Goal: Task Accomplishment & Management: Use online tool/utility

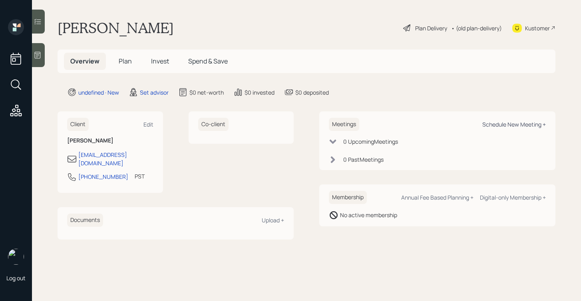
click at [493, 124] on div "Schedule New Meeting +" at bounding box center [515, 125] width 64 height 8
select select "round-robin"
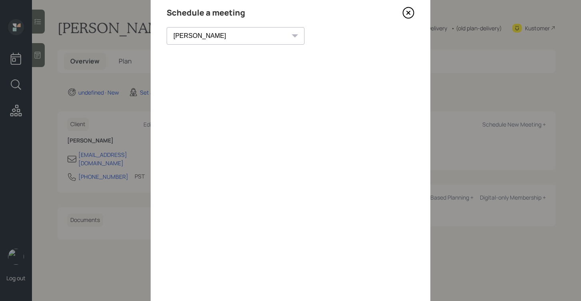
scroll to position [23, 0]
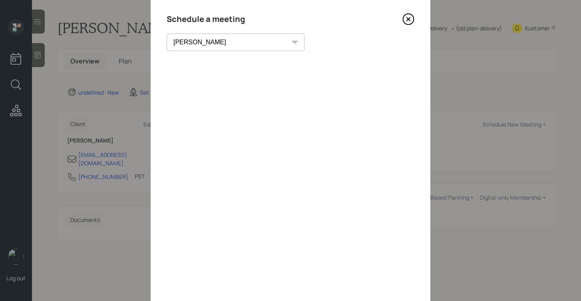
click at [410, 16] on icon at bounding box center [409, 19] width 12 height 12
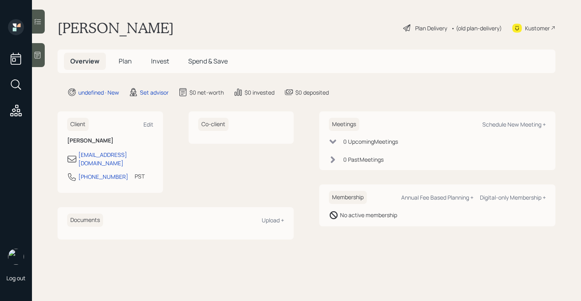
click at [40, 61] on div at bounding box center [38, 55] width 13 height 24
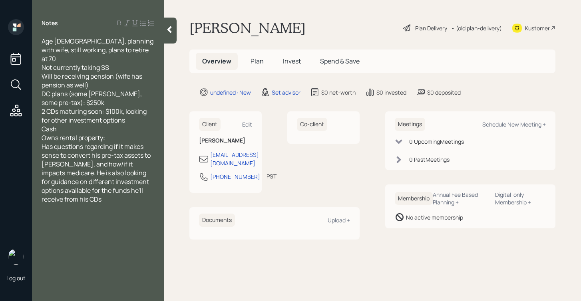
click at [131, 134] on div "Owns rental property:" at bounding box center [98, 138] width 113 height 9
click at [172, 37] on div at bounding box center [170, 31] width 13 height 26
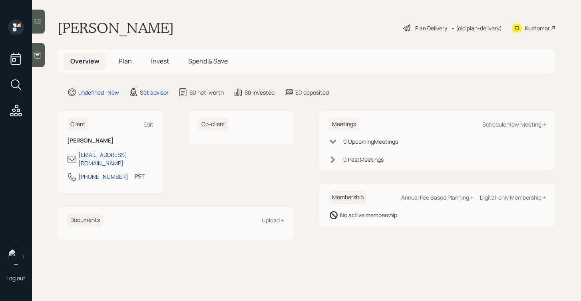
click at [42, 54] on div at bounding box center [38, 55] width 13 height 24
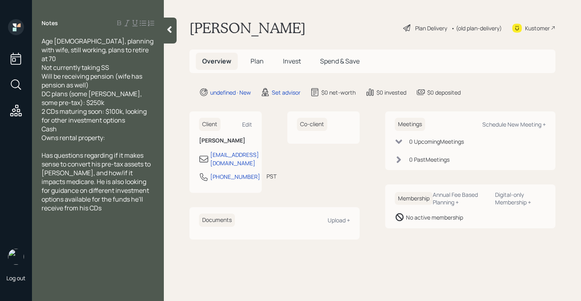
click at [174, 37] on div at bounding box center [170, 31] width 13 height 26
